Goal: Task Accomplishment & Management: Use online tool/utility

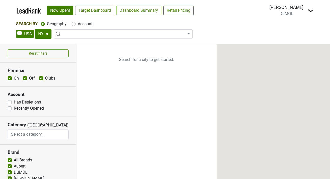
select select "NY"
select select
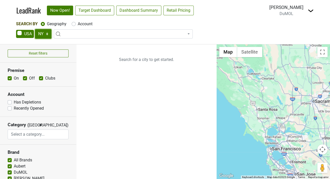
click at [45, 33] on select "AK AL AR AZ CA CO CT DC DE FL [GEOGRAPHIC_DATA] HI IA ID IL IN KS [GEOGRAPHIC_D…" at bounding box center [43, 34] width 17 height 10
click at [35, 29] on select "AK AL AR AZ CA CO CT DC DE FL [GEOGRAPHIC_DATA] HI IA ID IL IN KS [GEOGRAPHIC_D…" at bounding box center [43, 34] width 17 height 10
click at [93, 12] on link "Target Dashboard" at bounding box center [94, 11] width 39 height 10
click at [44, 35] on select "AK AL AR AZ CA CO CT DC DE FL [GEOGRAPHIC_DATA] HI IA ID IL IN KS [GEOGRAPHIC_D…" at bounding box center [43, 34] width 17 height 10
click at [35, 29] on select "AK AL AR AZ CA CO CT DC DE FL [GEOGRAPHIC_DATA] HI IA ID IL IN KS [GEOGRAPHIC_D…" at bounding box center [43, 34] width 17 height 10
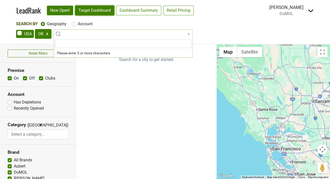
click at [91, 13] on link "Target Dashboard" at bounding box center [94, 11] width 39 height 10
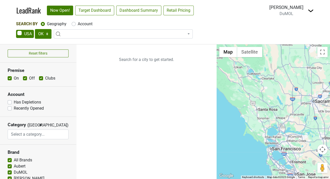
click at [34, 35] on div "AK AL AR AZ CA CO CT DC DE FL [GEOGRAPHIC_DATA] HI IA ID IL IN KS [GEOGRAPHIC_D…" at bounding box center [165, 34] width 298 height 11
click at [40, 34] on select "AK AL AR AZ CA CO CT DC DE FL [GEOGRAPHIC_DATA] HI IA ID IL IN KS [GEOGRAPHIC_D…" at bounding box center [43, 34] width 17 height 10
select select "NY"
click at [35, 29] on select "AK AL AR AZ CA CO CT DC DE FL [GEOGRAPHIC_DATA] HI IA ID IL IN KS [GEOGRAPHIC_D…" at bounding box center [43, 34] width 17 height 10
click at [99, 13] on link "Target Dashboard" at bounding box center [94, 11] width 39 height 10
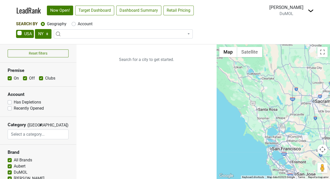
click at [86, 23] on label "Account" at bounding box center [85, 24] width 15 height 6
click at [76, 23] on input "Account" at bounding box center [74, 23] width 4 height 5
radio input "true"
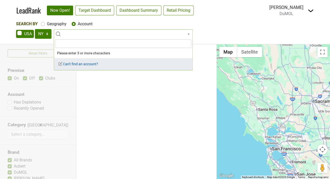
click at [72, 63] on span "Can't find an account?" at bounding box center [78, 64] width 40 height 4
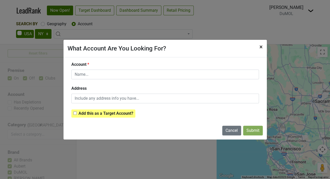
click at [261, 45] on span "×" at bounding box center [260, 46] width 3 height 7
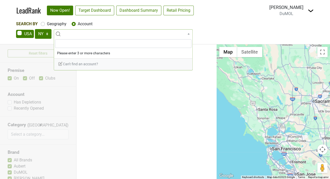
click at [79, 33] on span at bounding box center [123, 33] width 139 height 9
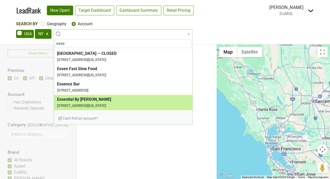
type input "esse"
select select "124211173"
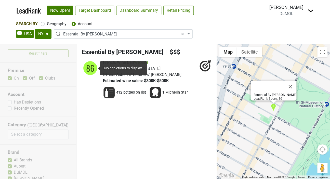
click at [85, 70] on div "86" at bounding box center [90, 67] width 15 height 15
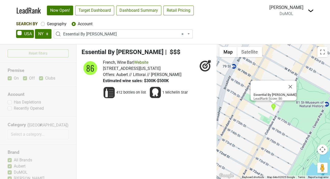
click at [131, 76] on span "Aubert // Littorai // [PERSON_NAME]" at bounding box center [148, 74] width 65 height 5
click at [115, 53] on span "Essential By [PERSON_NAME]" at bounding box center [123, 51] width 82 height 7
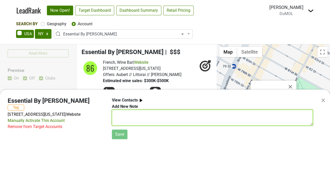
click at [123, 112] on textarea at bounding box center [212, 118] width 201 height 16
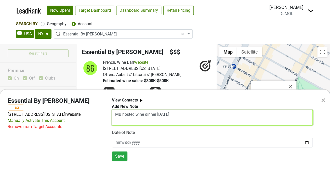
type textarea "MB hosted wine dinner [DATE]"
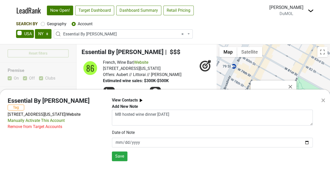
click at [121, 100] on b "View Contacts" at bounding box center [125, 100] width 26 height 5
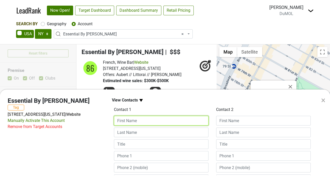
click at [139, 121] on input at bounding box center [161, 121] width 95 height 10
type input "[PERSON_NAME]"
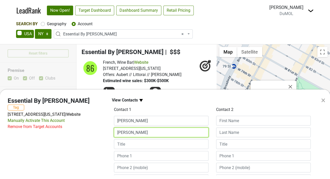
type input "[PERSON_NAME]"
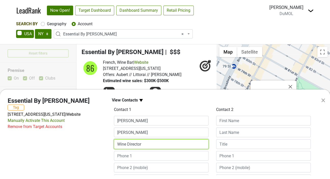
type input "Wine Director"
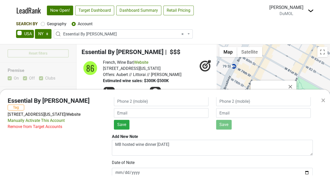
scroll to position [64, 0]
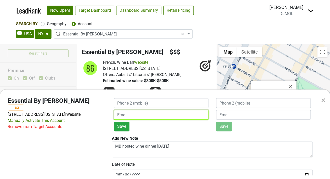
click at [154, 116] on input "email" at bounding box center [161, 115] width 95 height 10
type input "[PERSON_NAME][EMAIL_ADDRESS][DOMAIN_NAME]"
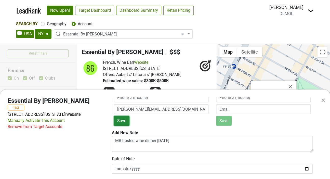
scroll to position [71, 0]
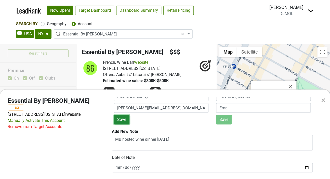
click at [122, 126] on div "View Contacts Contact 1 [PERSON_NAME] Wine Director [PERSON_NAME][EMAIL_ADDRESS…" at bounding box center [212, 136] width 208 height 78
click at [119, 122] on button "Save" at bounding box center [122, 120] width 16 height 10
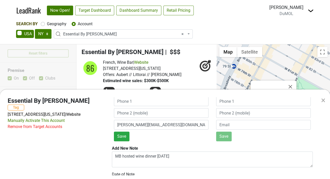
click at [322, 100] on div "×" at bounding box center [323, 100] width 4 height 12
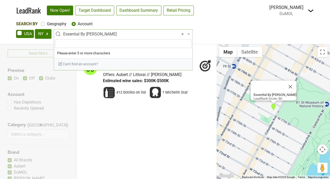
click at [117, 31] on span "× Essential By [PERSON_NAME]" at bounding box center [124, 34] width 123 height 6
